Goal: Register for event/course

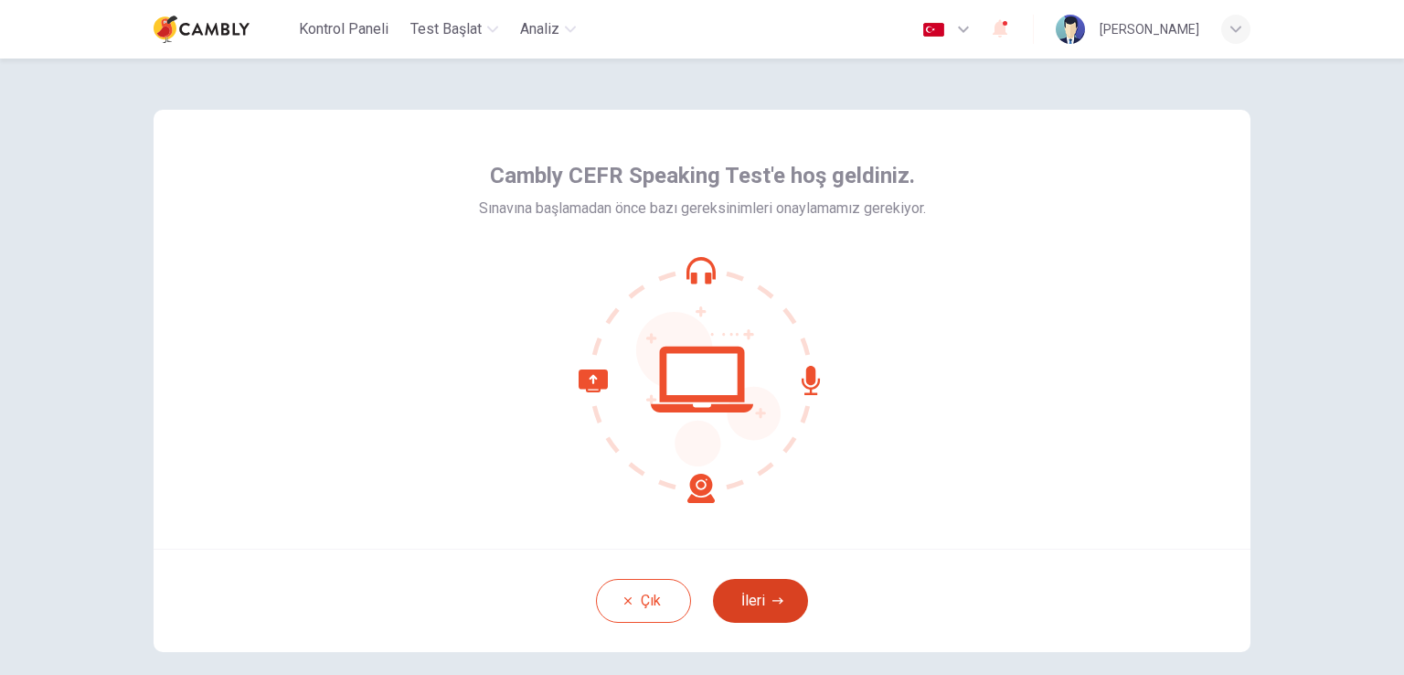
click at [772, 602] on icon "button" at bounding box center [777, 600] width 11 height 11
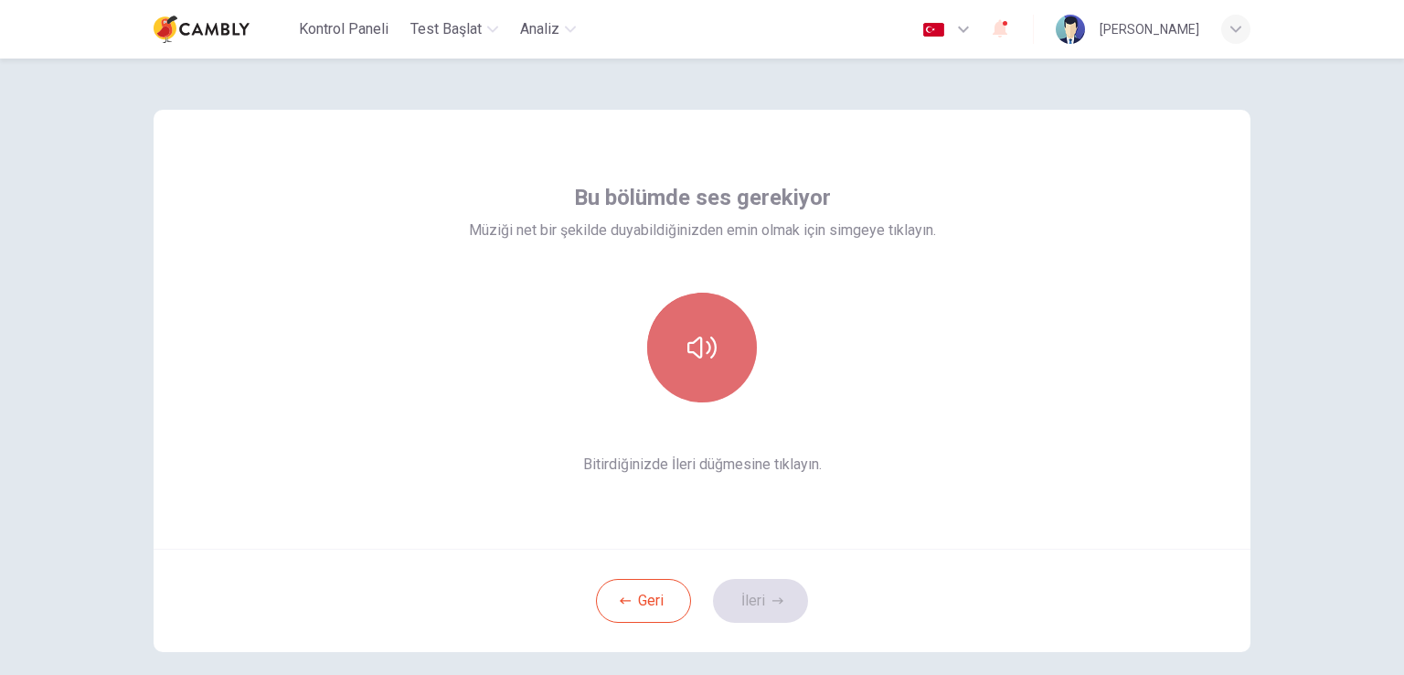
click at [701, 353] on icon "button" at bounding box center [701, 347] width 29 height 29
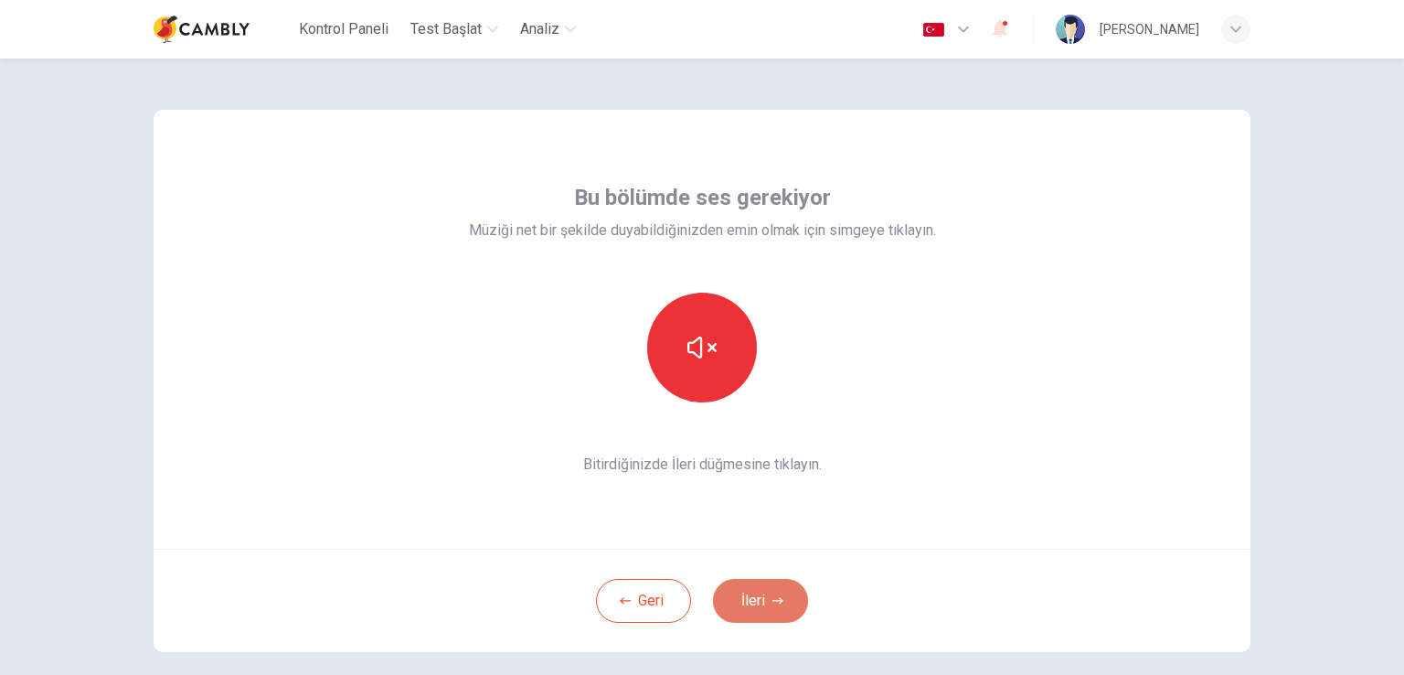
click at [751, 602] on button "İleri" at bounding box center [760, 601] width 95 height 44
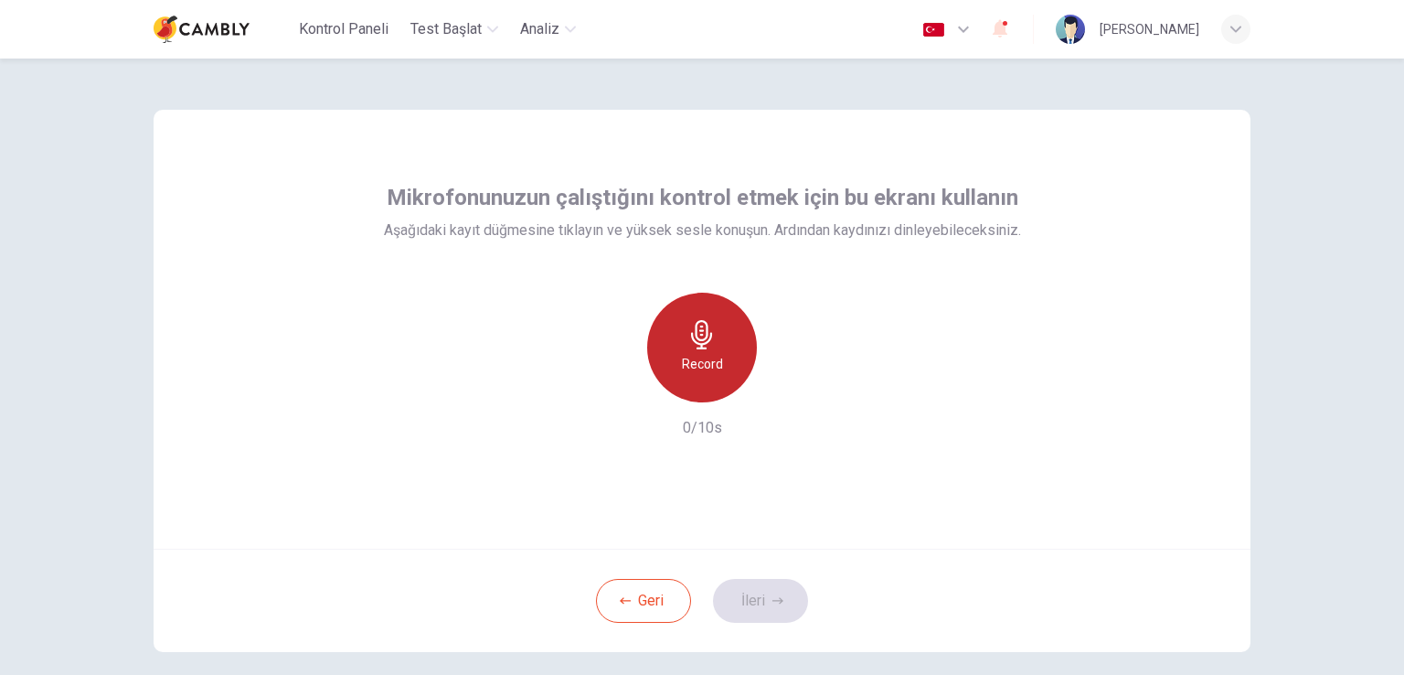
click at [690, 367] on h6 "Record" at bounding box center [702, 364] width 41 height 22
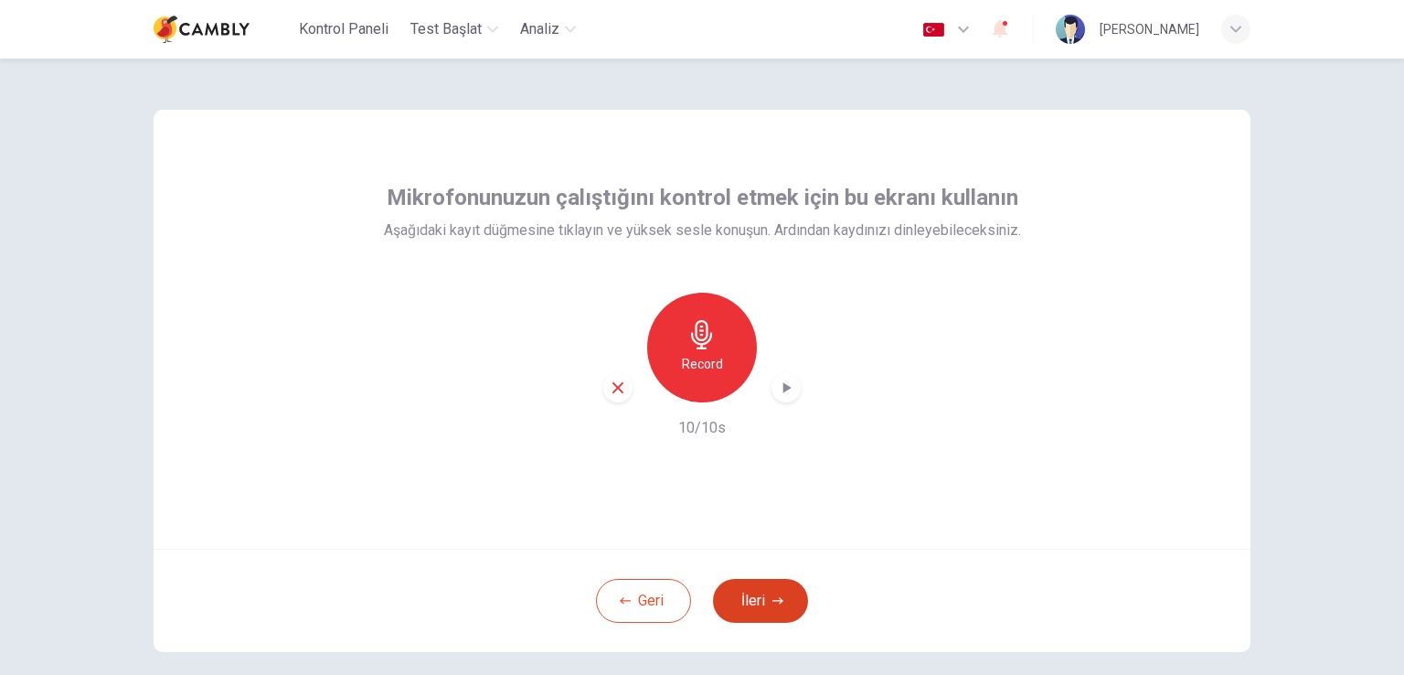
click at [751, 601] on button "İleri" at bounding box center [760, 601] width 95 height 44
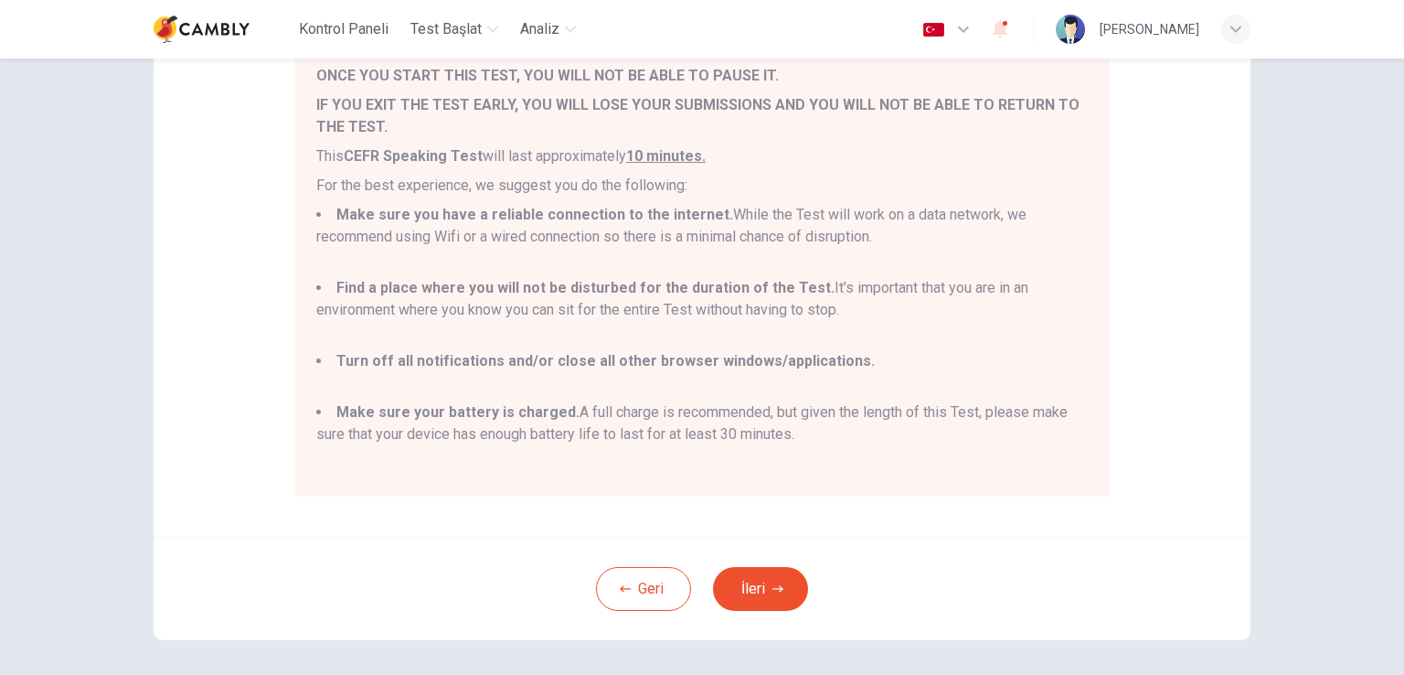
scroll to position [295, 0]
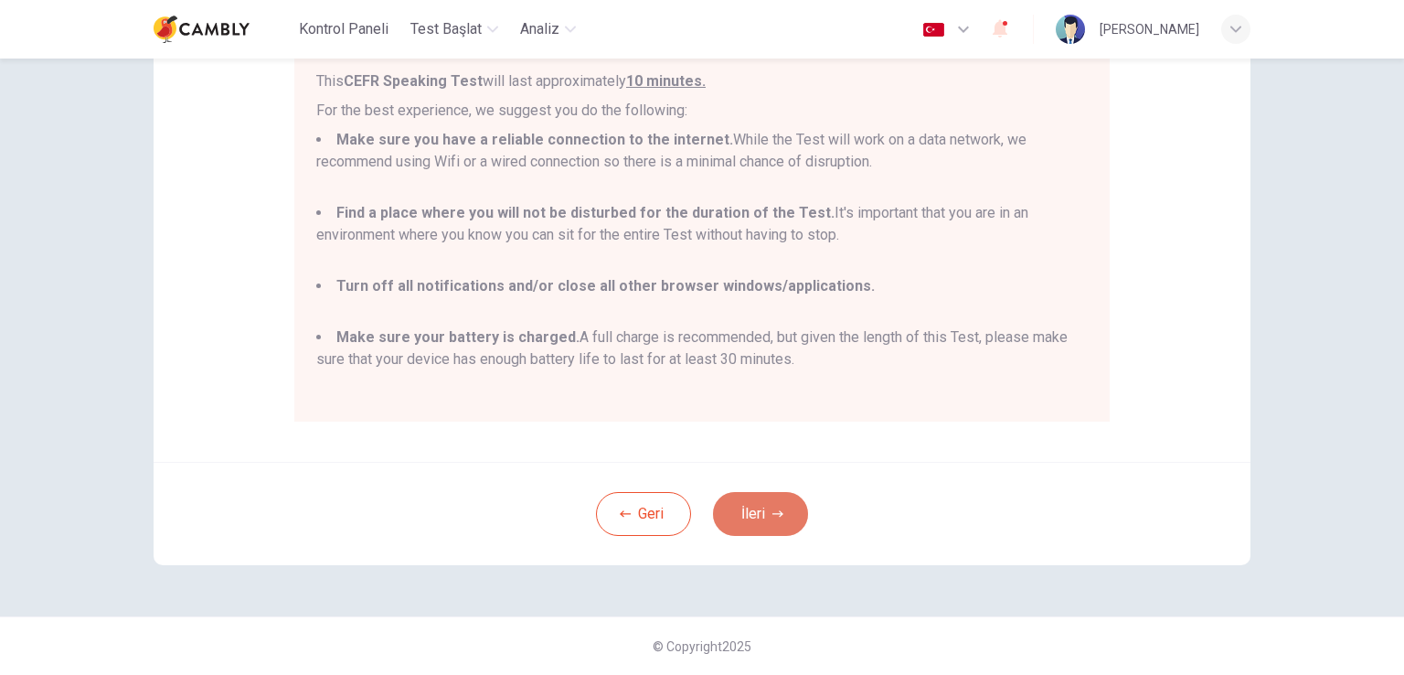
click at [751, 526] on button "İleri" at bounding box center [760, 514] width 95 height 44
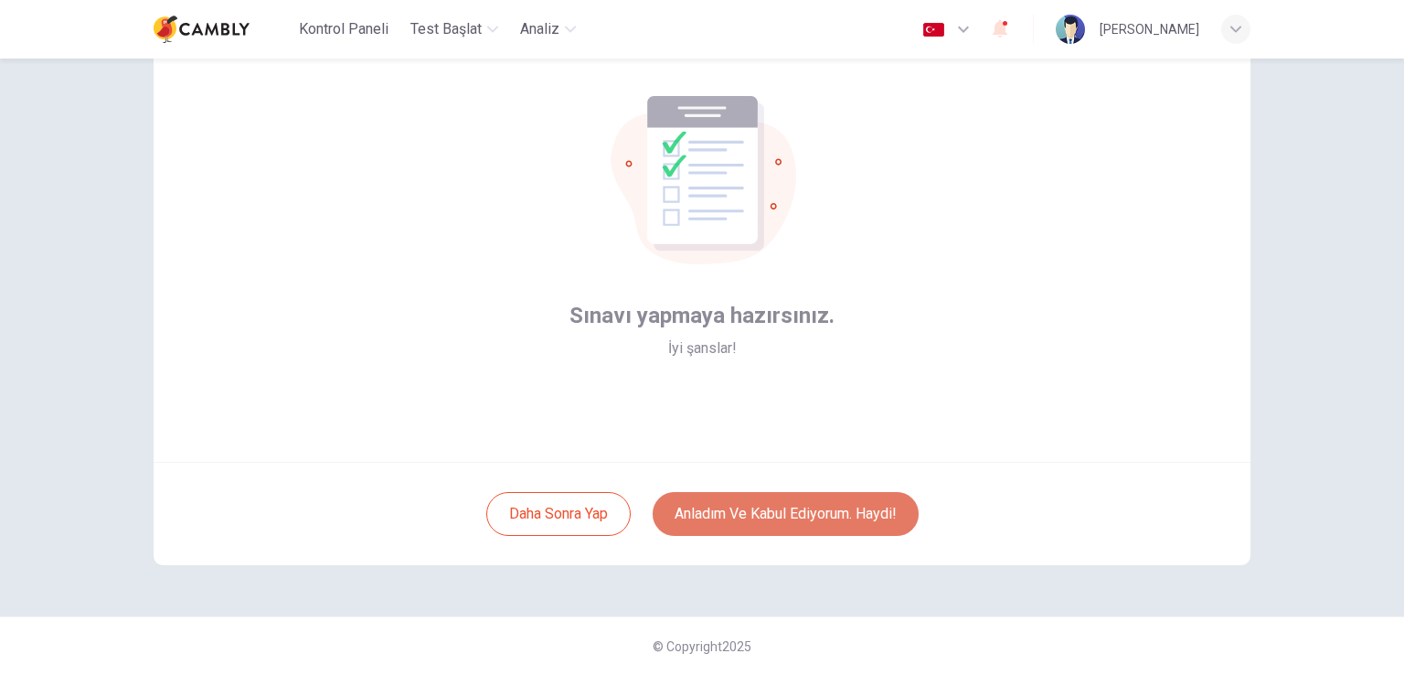
click at [773, 518] on button "Anladım ve kabul ediyorum. Haydi!" at bounding box center [786, 514] width 266 height 44
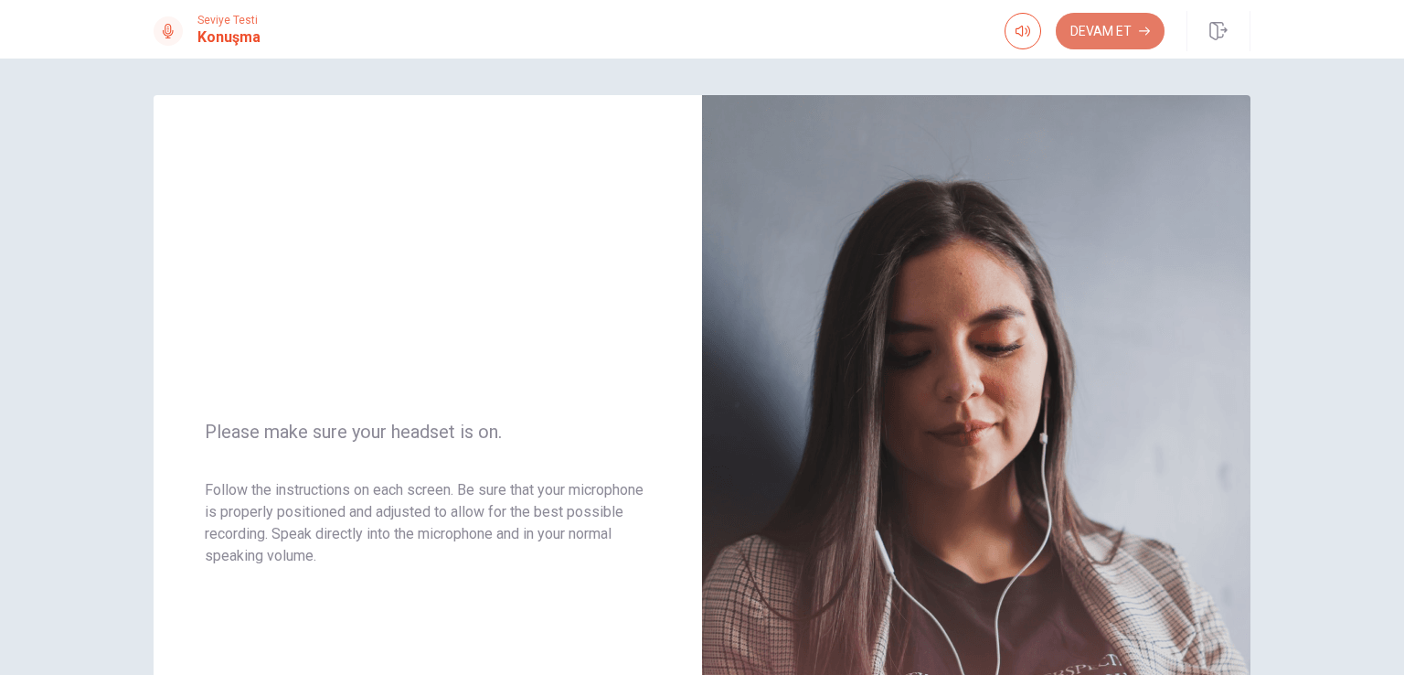
click at [1102, 37] on button "Devam Et" at bounding box center [1110, 31] width 109 height 37
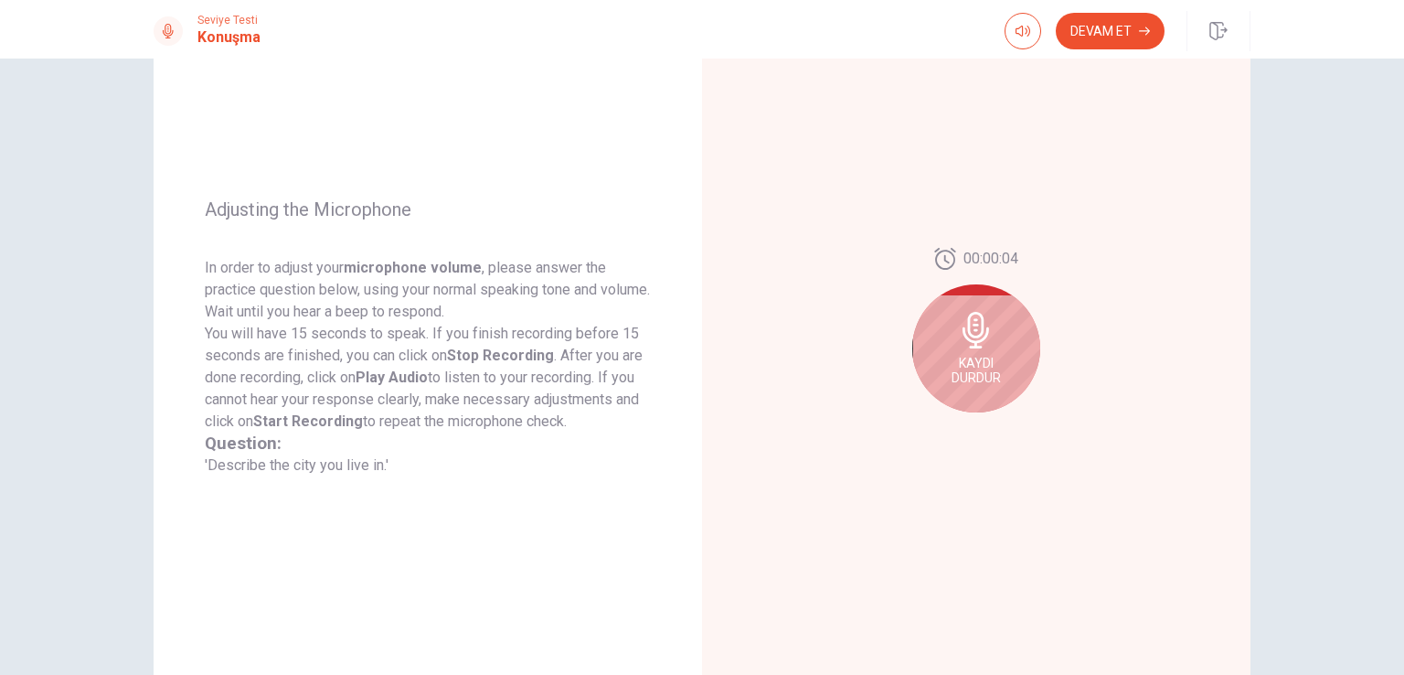
scroll to position [144, 0]
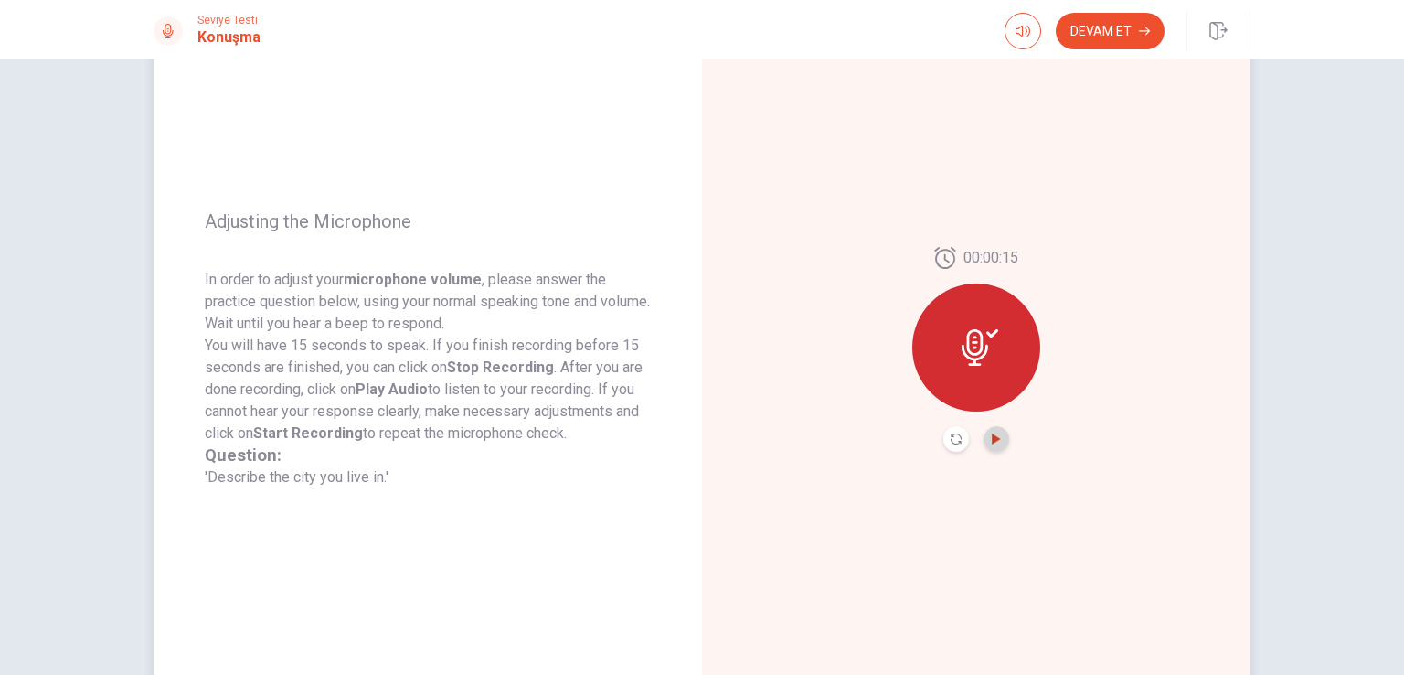
click at [992, 438] on icon "Play Audio" at bounding box center [996, 438] width 8 height 11
click at [1109, 30] on button "Devam Et" at bounding box center [1110, 31] width 109 height 37
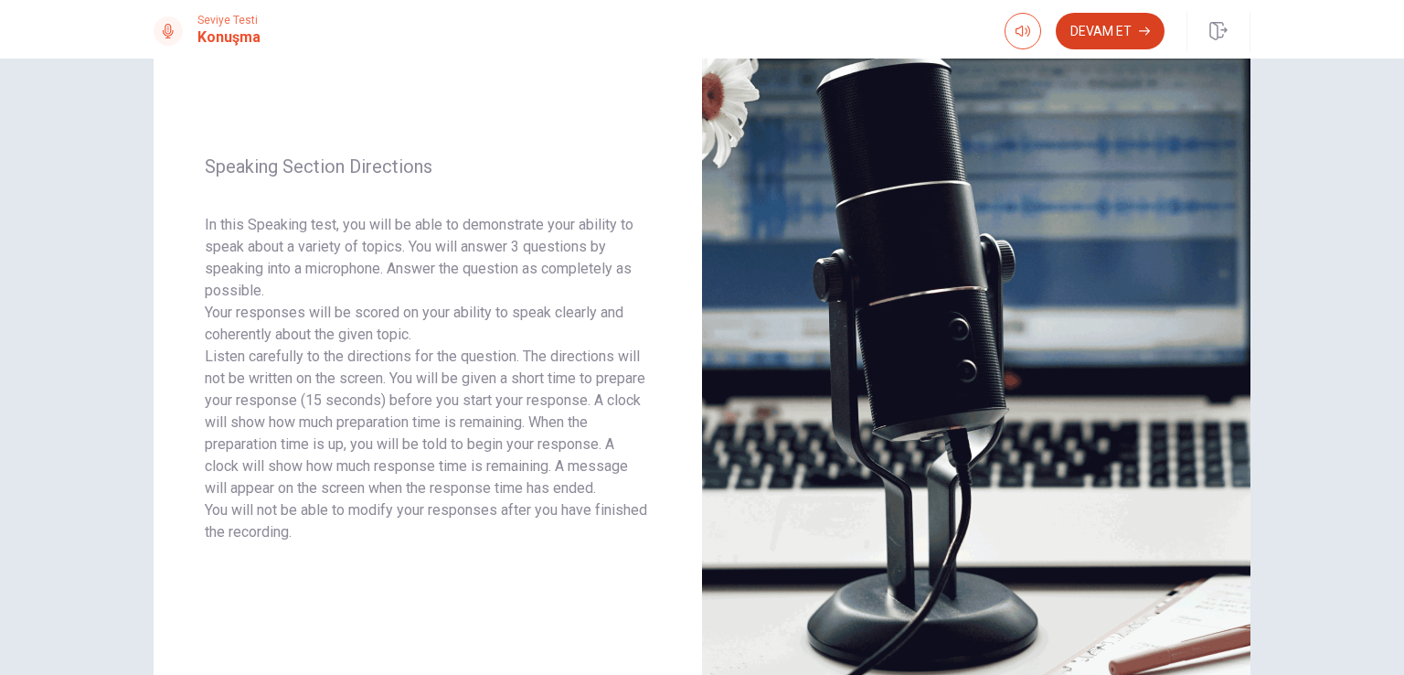
click at [1108, 30] on button "Devam Et" at bounding box center [1110, 31] width 109 height 37
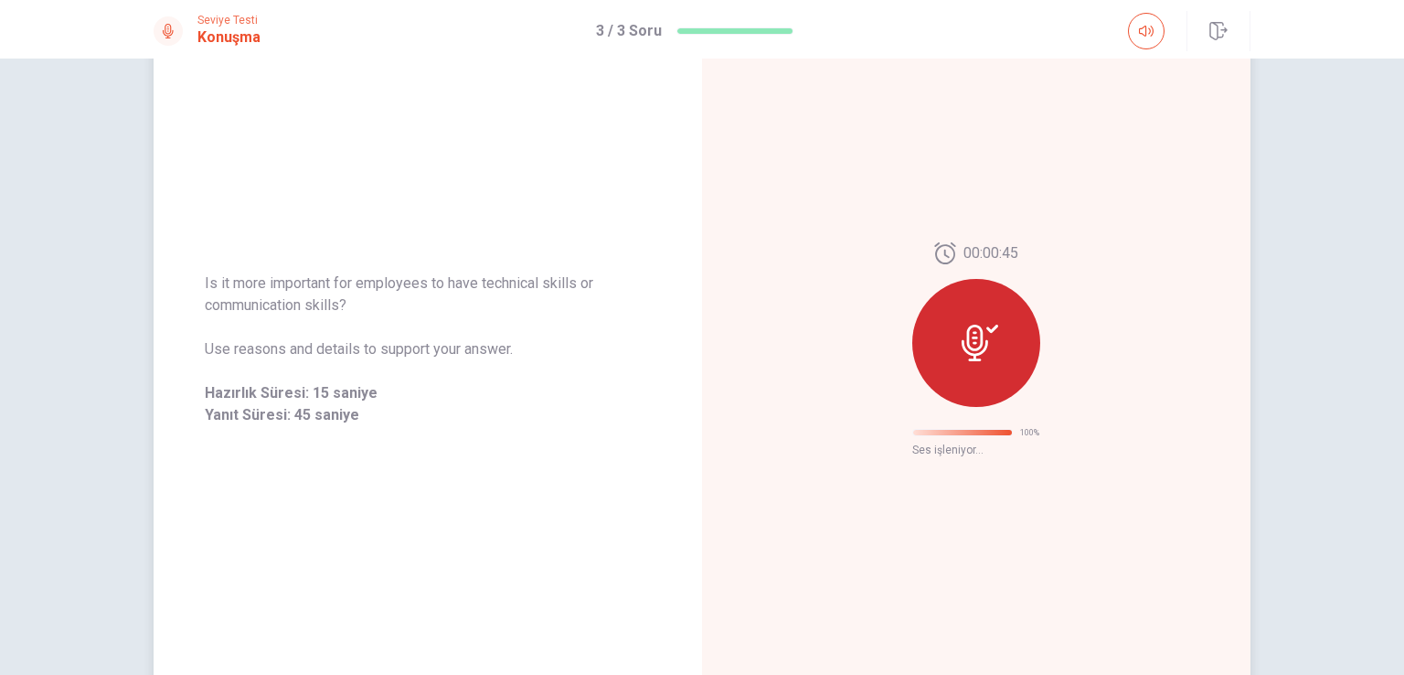
scroll to position [0, 0]
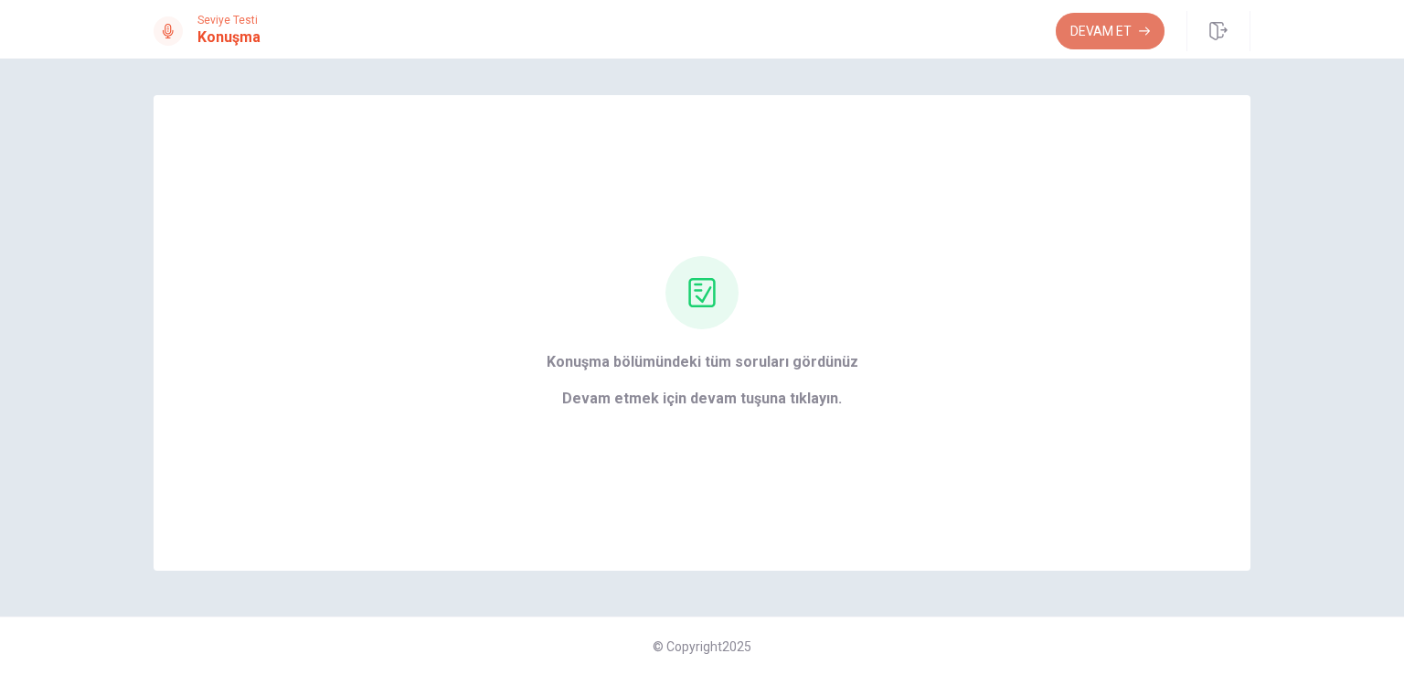
click at [1082, 42] on button "Devam Et" at bounding box center [1110, 31] width 109 height 37
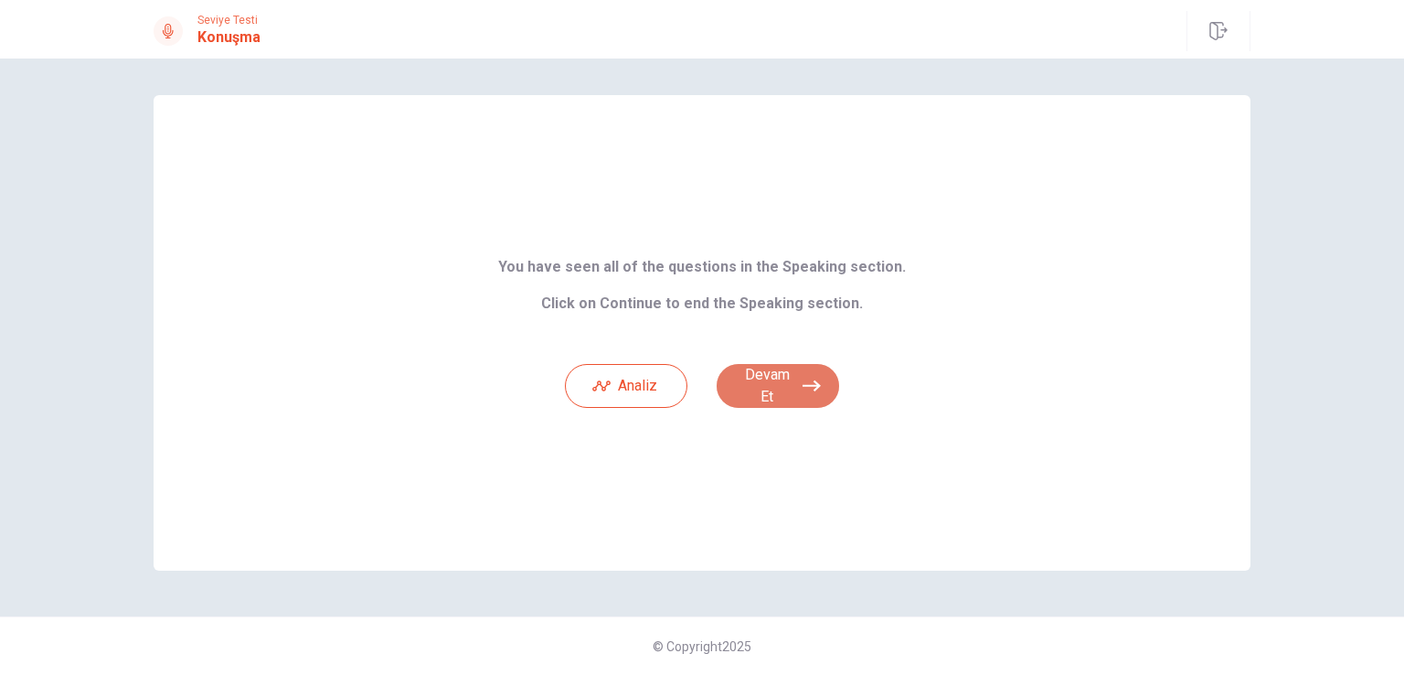
click at [786, 383] on button "Devam Et" at bounding box center [778, 386] width 123 height 44
